Goal: Navigation & Orientation: Find specific page/section

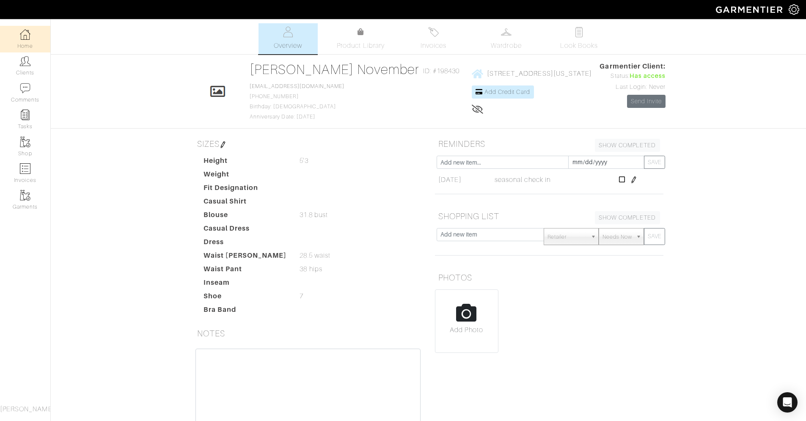
click at [18, 40] on link "Home" at bounding box center [25, 39] width 50 height 27
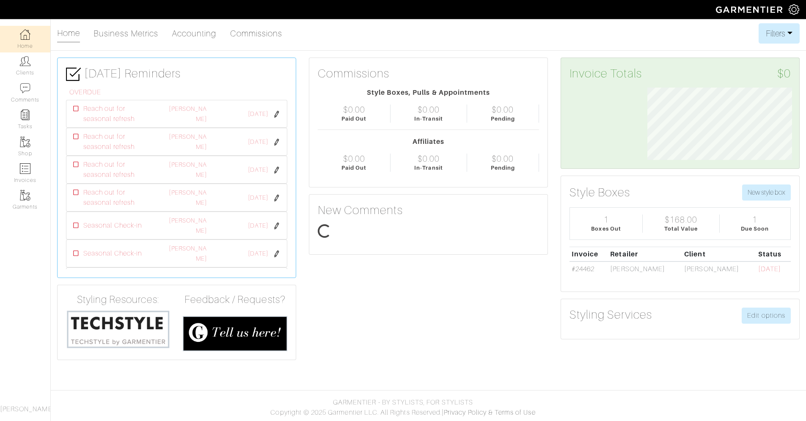
drag, startPoint x: 17, startPoint y: 37, endPoint x: 25, endPoint y: 44, distance: 10.8
click at [25, 44] on link "Home" at bounding box center [25, 39] width 50 height 27
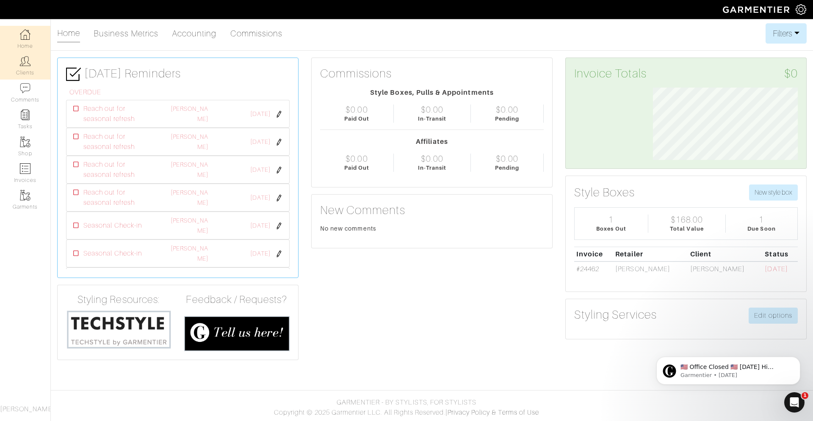
click at [15, 68] on link "Clients" at bounding box center [25, 65] width 50 height 27
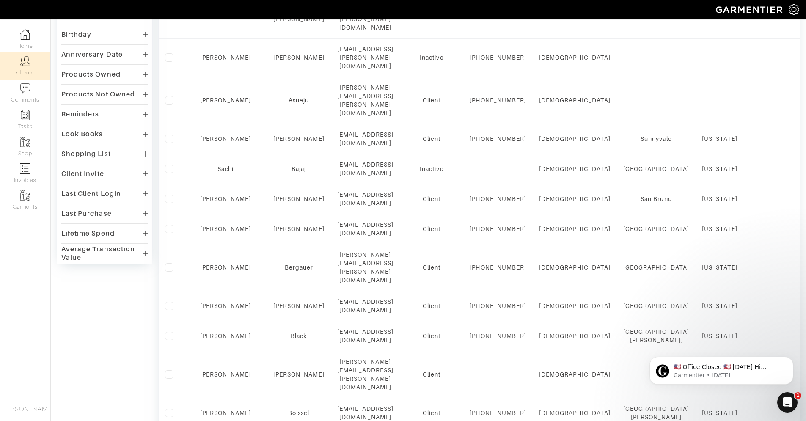
click at [141, 192] on div "Last Client Login" at bounding box center [104, 193] width 87 height 12
click at [141, 193] on div "Last Client Login" at bounding box center [104, 193] width 87 height 12
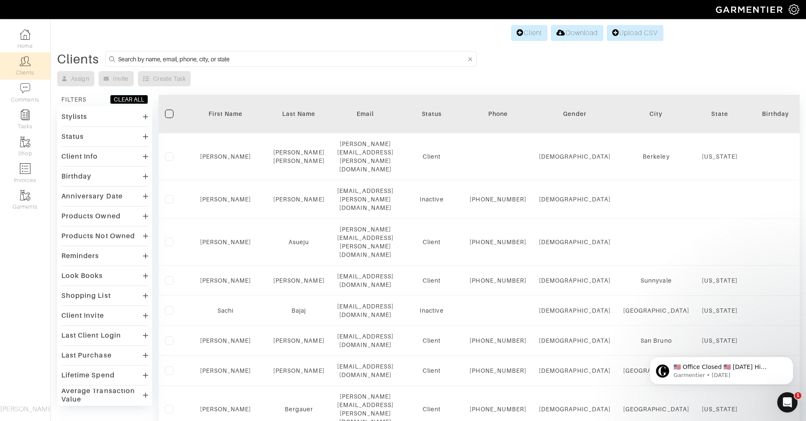
click at [82, 134] on div "Status" at bounding box center [72, 136] width 22 height 8
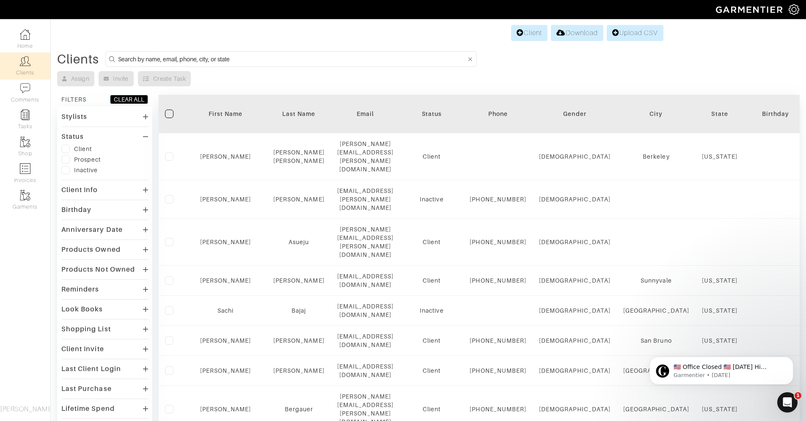
click at [82, 134] on div "Status" at bounding box center [72, 136] width 22 height 8
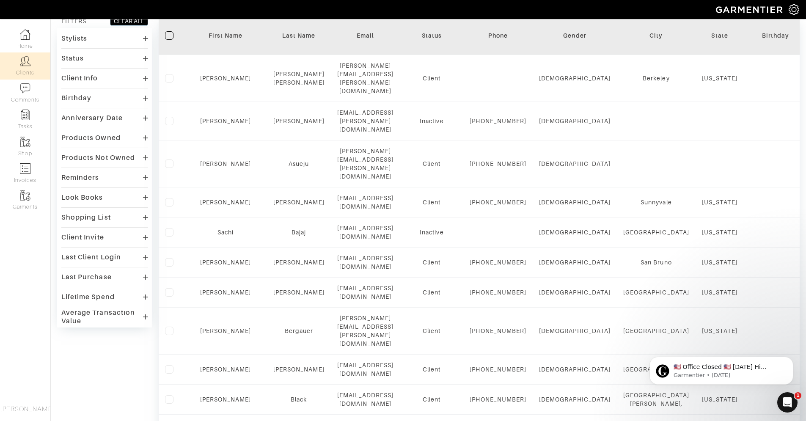
scroll to position [80, 0]
click at [94, 186] on hr at bounding box center [104, 186] width 87 height 0
click at [94, 182] on div "Reminders Overdue None" at bounding box center [104, 188] width 87 height 36
click at [93, 179] on div "Reminders" at bounding box center [80, 176] width 38 height 8
click at [94, 176] on div "Reminders" at bounding box center [80, 176] width 38 height 8
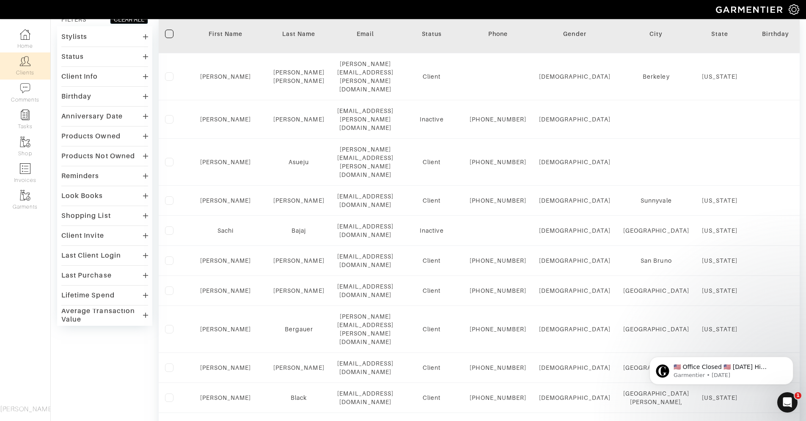
click at [97, 198] on div "Look Books" at bounding box center [82, 196] width 42 height 8
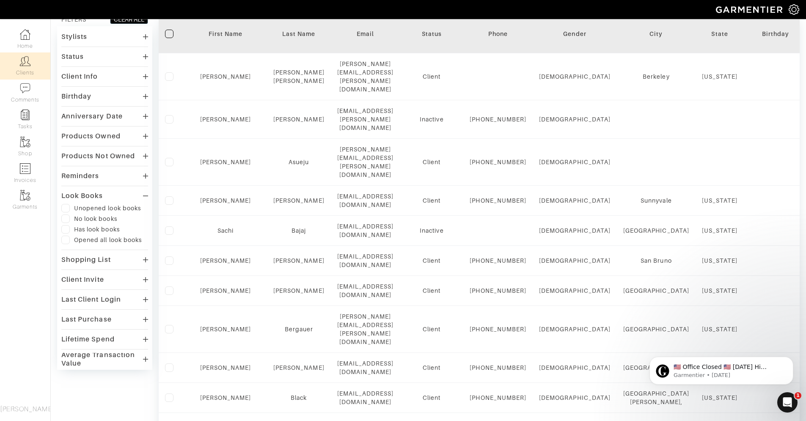
click at [94, 193] on div "Look Books" at bounding box center [82, 196] width 42 height 8
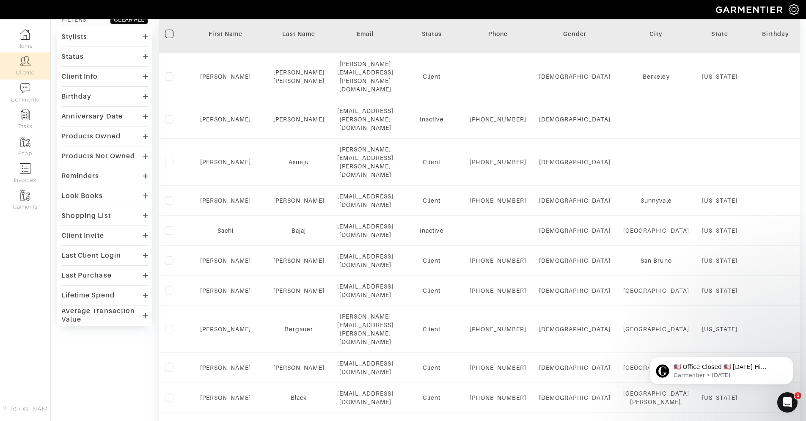
click at [94, 180] on div "Reminders" at bounding box center [104, 176] width 87 height 12
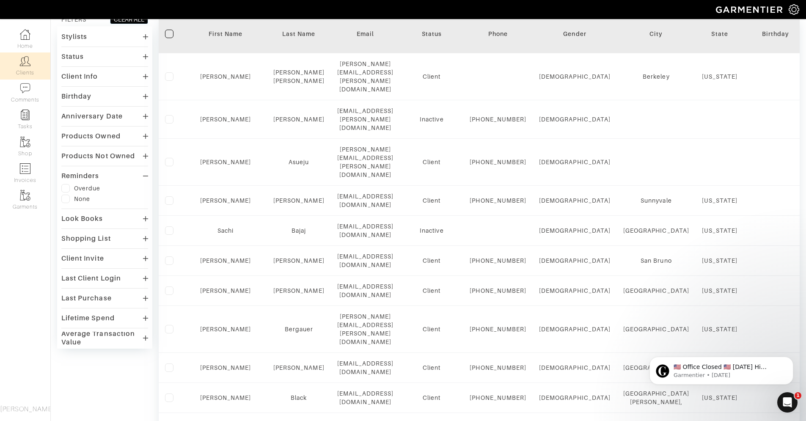
click at [79, 190] on div "Overdue" at bounding box center [87, 188] width 26 height 8
click at [70, 188] on div "Overdue" at bounding box center [104, 188] width 87 height 8
click at [66, 188] on label at bounding box center [65, 188] width 8 height 8
click at [0, 0] on input "checkbox" at bounding box center [0, 0] width 0 height 0
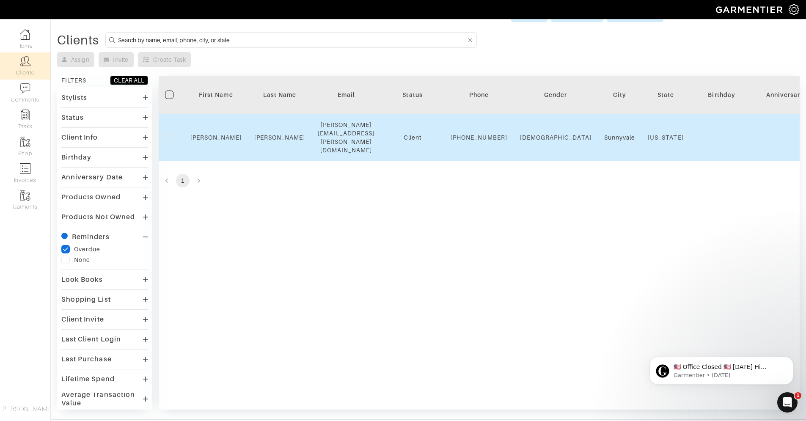
scroll to position [0, 0]
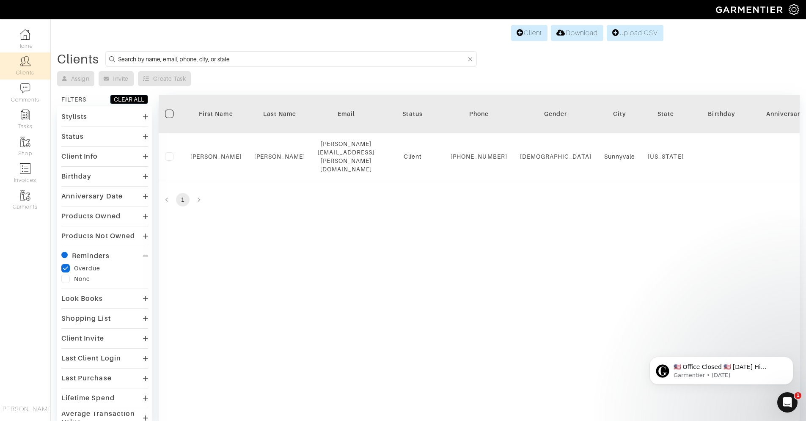
click at [67, 270] on icon "checkedIcon" at bounding box center [66, 268] width 6 height 6
click at [0, 0] on input "checkedIcon" at bounding box center [0, 0] width 0 height 0
